Goal: Navigation & Orientation: Find specific page/section

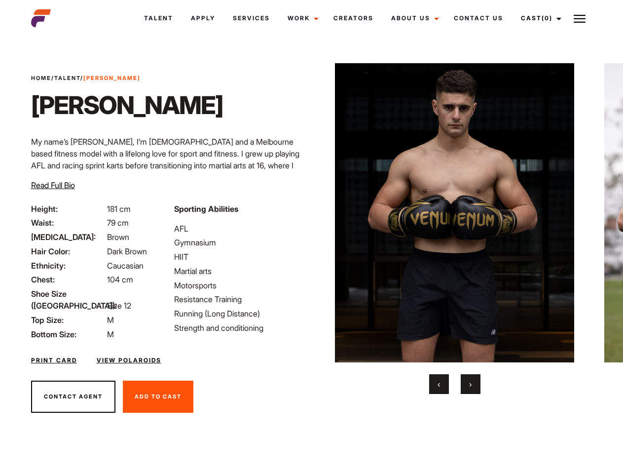
click at [538, 18] on link "Cast (0)" at bounding box center [539, 18] width 55 height 27
click at [580, 18] on img at bounding box center [580, 19] width 12 height 12
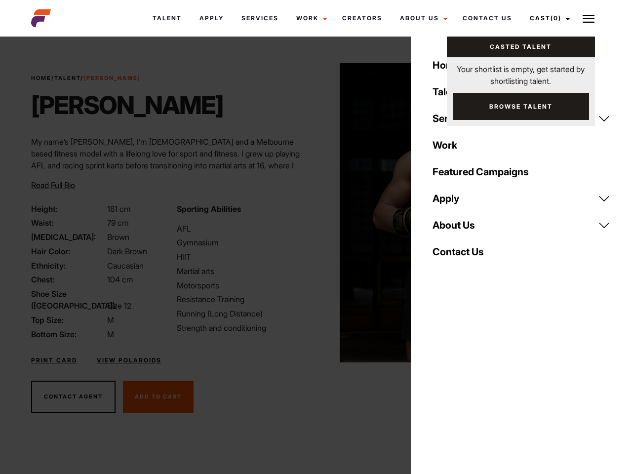
click at [454, 228] on img at bounding box center [459, 212] width 239 height 299
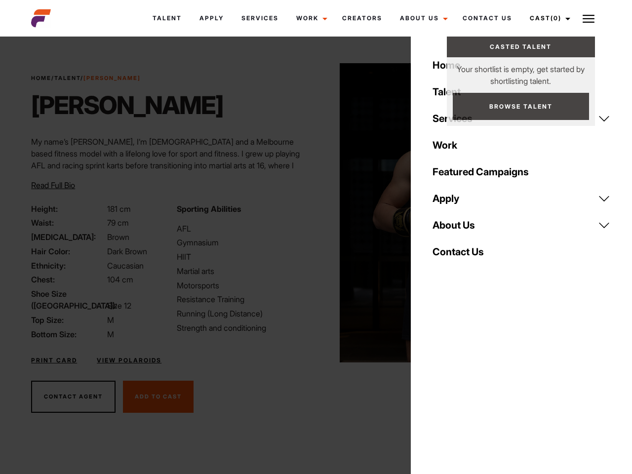
click at [311, 213] on div "Sporting Abilities AFL Gymnasium HIIT Martial arts Motorsports Resistance Train…" at bounding box center [243, 271] width 145 height 137
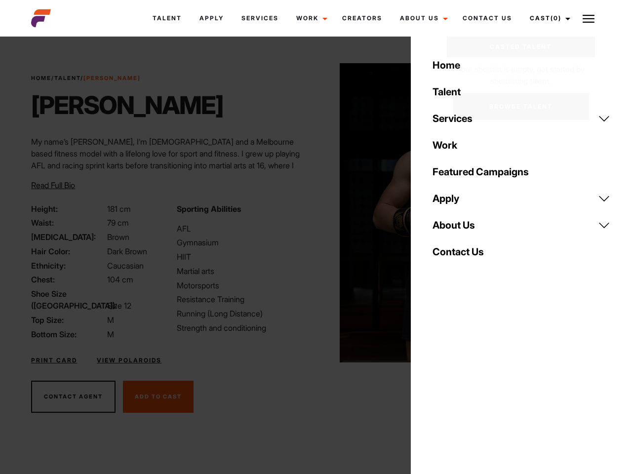
click at [439, 384] on div "Home Talent Services Talent Casting Photography Videography Creative Hair and M…" at bounding box center [521, 237] width 221 height 474
click at [471, 384] on div "Home Talent Services Talent Casting Photography Videography Creative Hair and M…" at bounding box center [521, 237] width 221 height 474
